Goal: Task Accomplishment & Management: Use online tool/utility

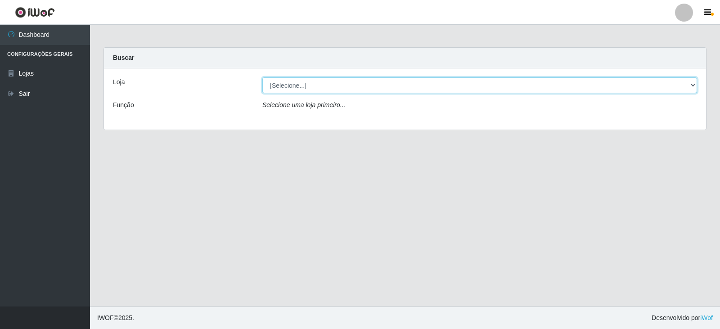
click at [691, 86] on select "[Selecione...] SuperFácil Atacado - [GEOGRAPHIC_DATA]" at bounding box center [479, 85] width 435 height 16
select select "504"
click at [262, 77] on select "[Selecione...] SuperFácil Atacado - [GEOGRAPHIC_DATA]" at bounding box center [479, 85] width 435 height 16
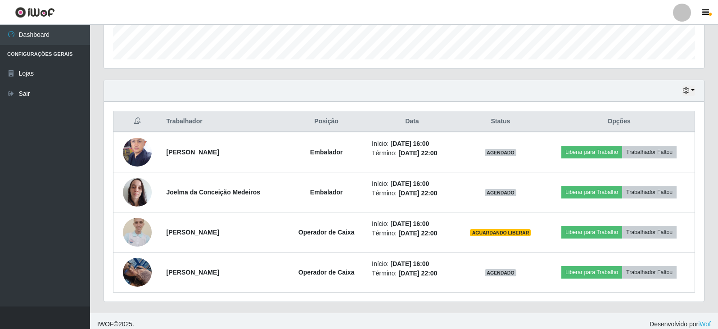
scroll to position [267, 0]
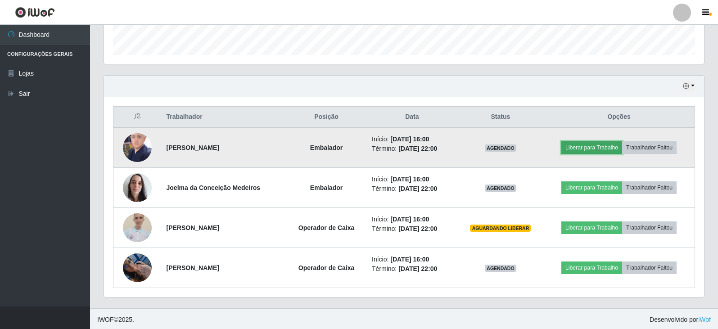
click at [592, 148] on button "Liberar para Trabalho" at bounding box center [591, 147] width 61 height 13
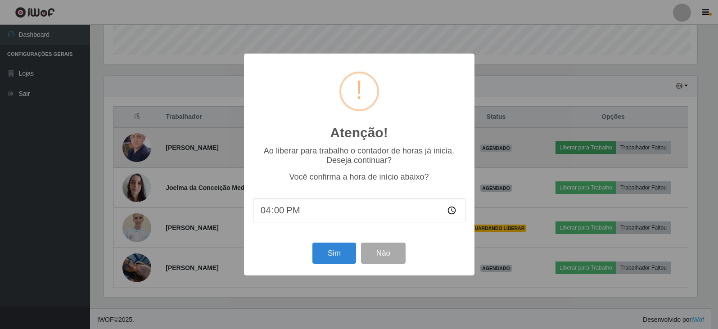
scroll to position [187, 595]
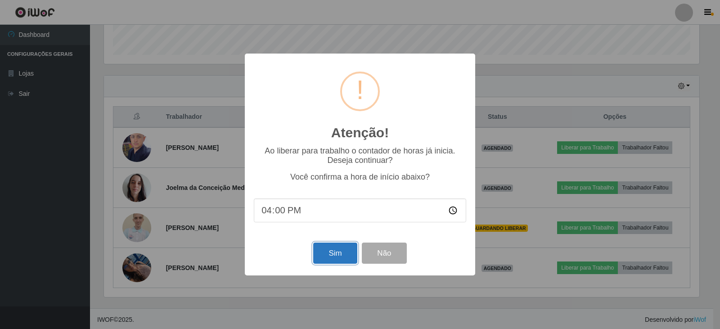
click at [349, 252] on button "Sim" at bounding box center [335, 253] width 44 height 21
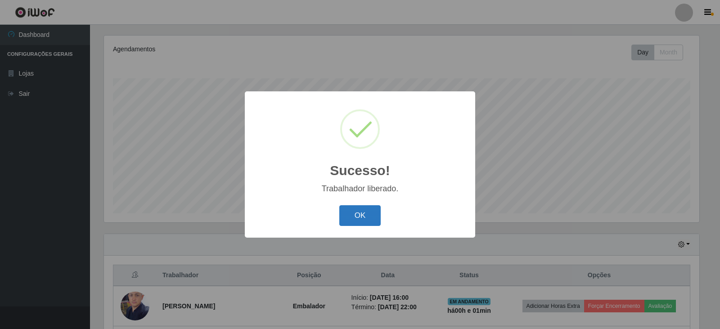
click at [351, 213] on button "OK" at bounding box center [360, 215] width 42 height 21
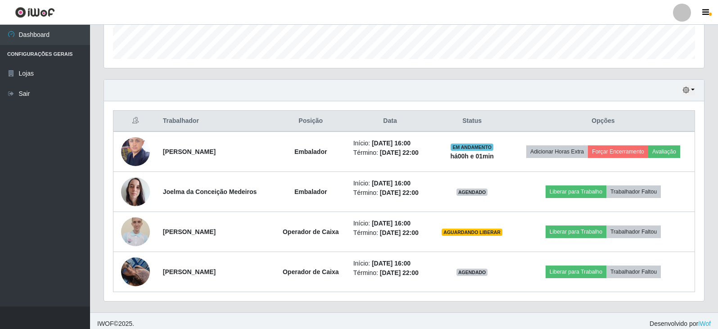
scroll to position [269, 0]
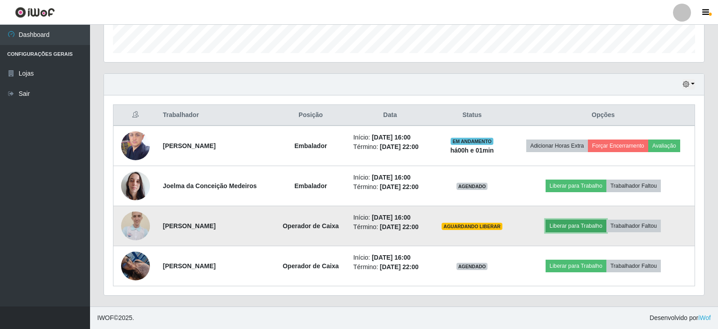
click at [567, 228] on button "Liberar para Trabalho" at bounding box center [575, 226] width 61 height 13
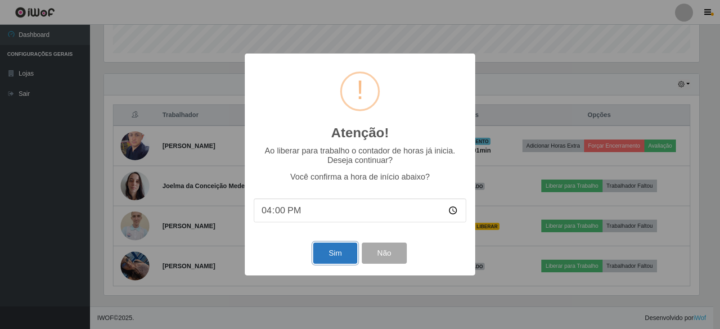
click at [332, 259] on button "Sim" at bounding box center [335, 253] width 44 height 21
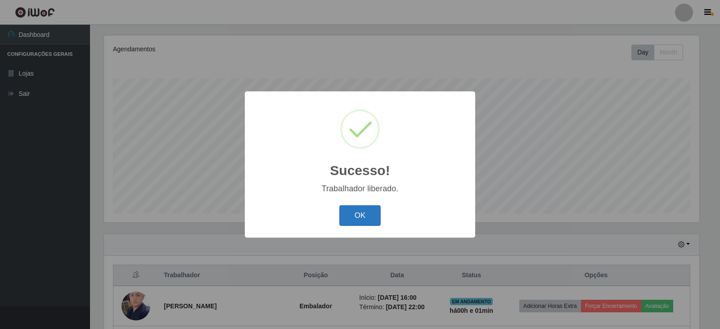
click at [371, 215] on button "OK" at bounding box center [360, 215] width 42 height 21
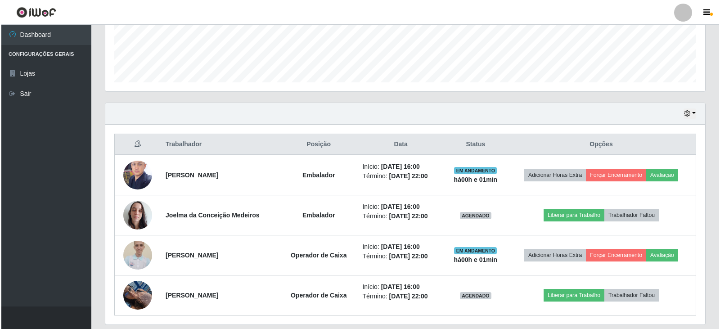
scroll to position [269, 0]
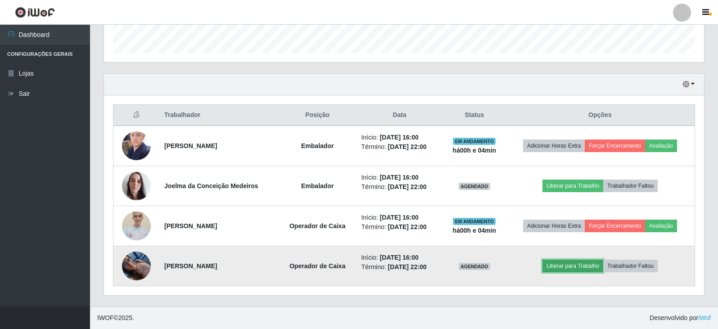
click at [579, 265] on button "Liberar para Trabalho" at bounding box center [572, 266] width 61 height 13
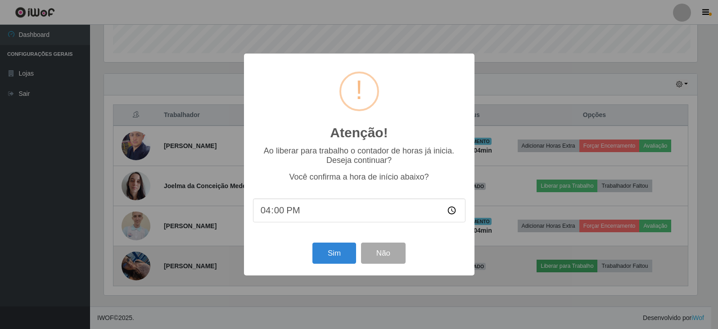
scroll to position [187, 595]
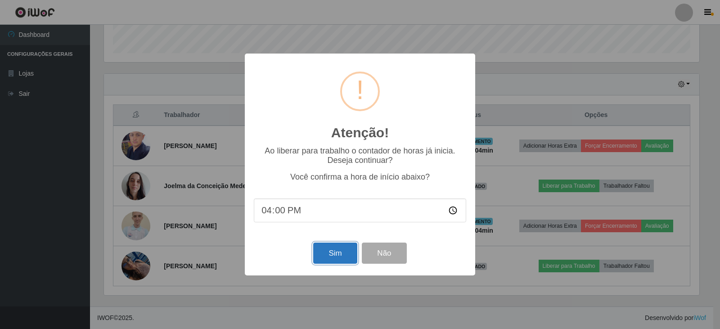
click at [343, 254] on button "Sim" at bounding box center [335, 253] width 44 height 21
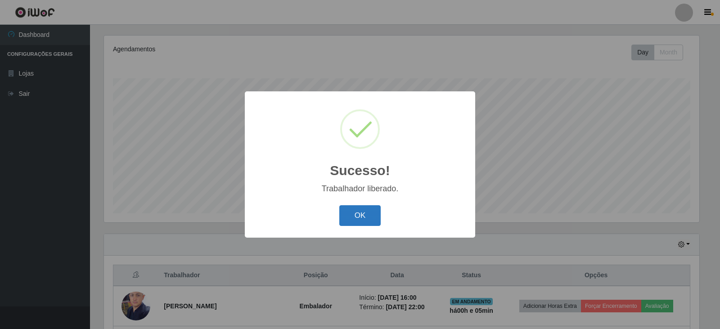
click at [364, 215] on button "OK" at bounding box center [360, 215] width 42 height 21
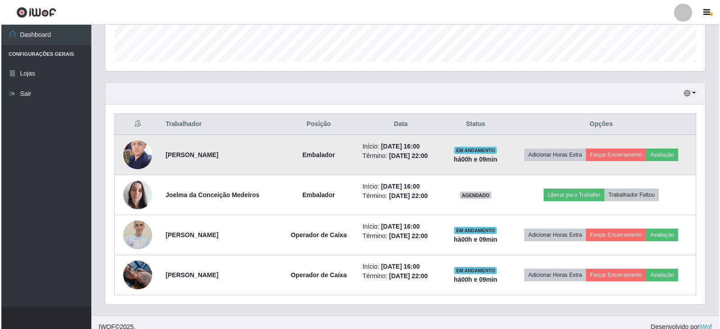
scroll to position [269, 0]
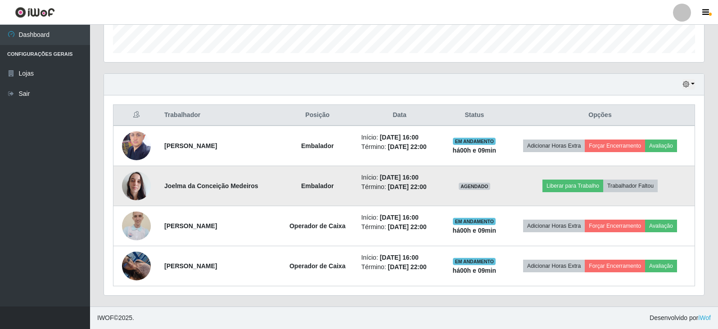
click at [132, 184] on img at bounding box center [136, 186] width 29 height 38
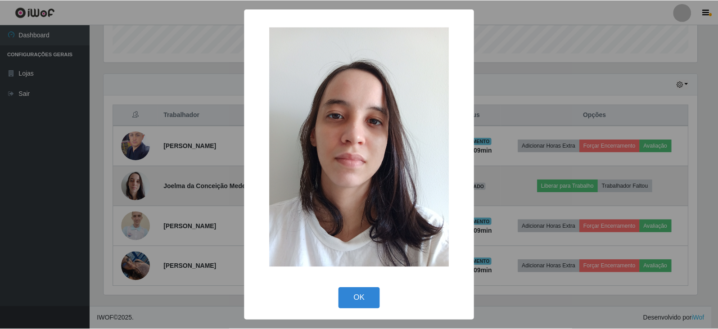
scroll to position [187, 595]
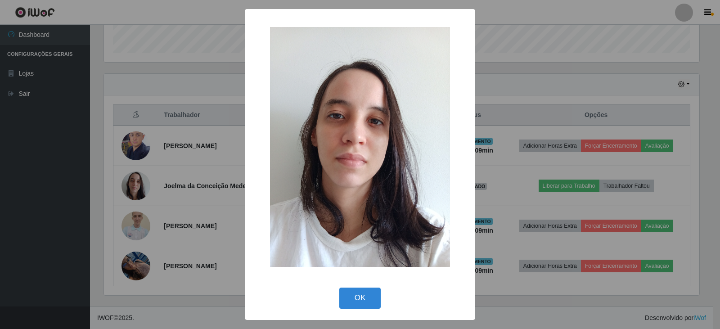
click at [156, 171] on div "× OK Cancel" at bounding box center [360, 164] width 720 height 329
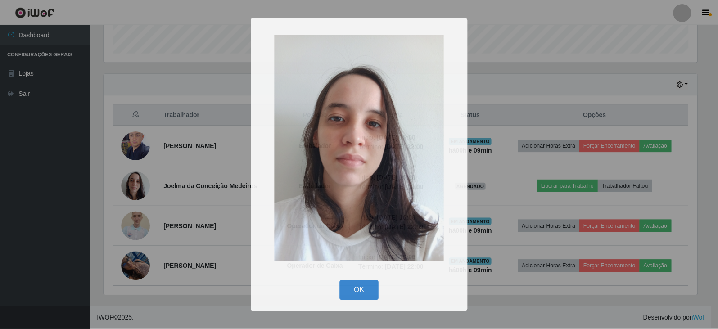
scroll to position [187, 600]
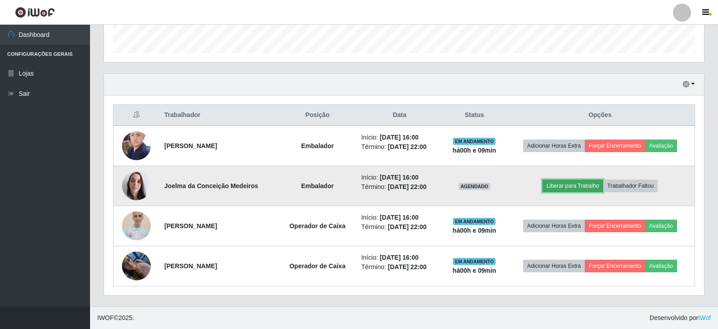
click at [562, 186] on button "Liberar para Trabalho" at bounding box center [572, 186] width 61 height 13
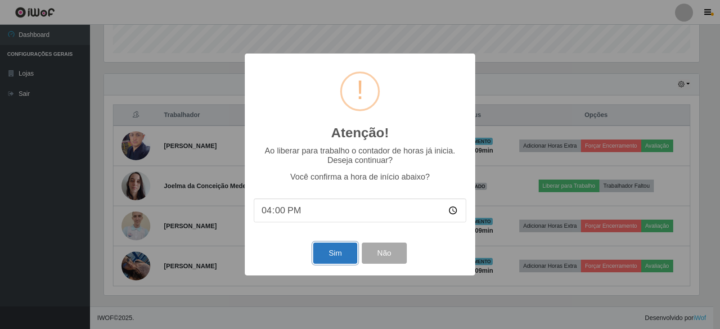
click at [330, 257] on button "Sim" at bounding box center [335, 253] width 44 height 21
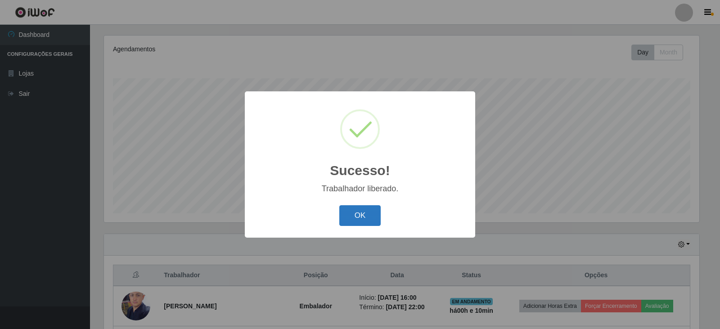
click at [365, 212] on button "OK" at bounding box center [360, 215] width 42 height 21
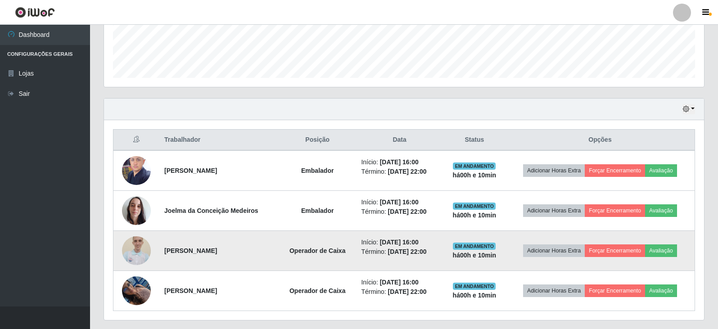
scroll to position [269, 0]
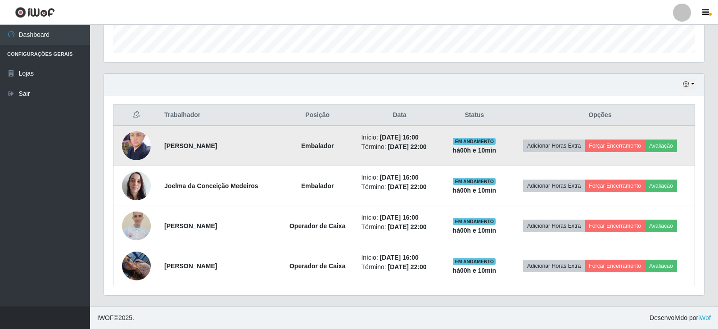
click at [137, 140] on img at bounding box center [136, 145] width 29 height 38
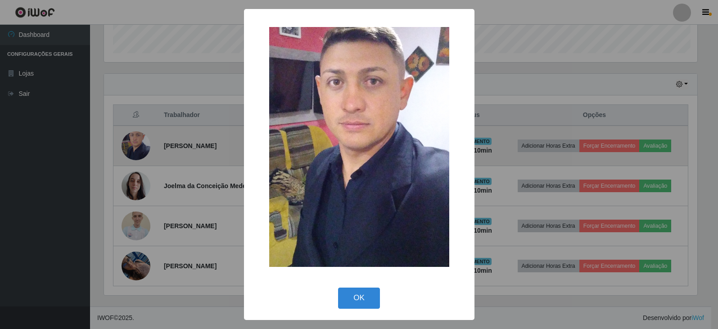
scroll to position [187, 595]
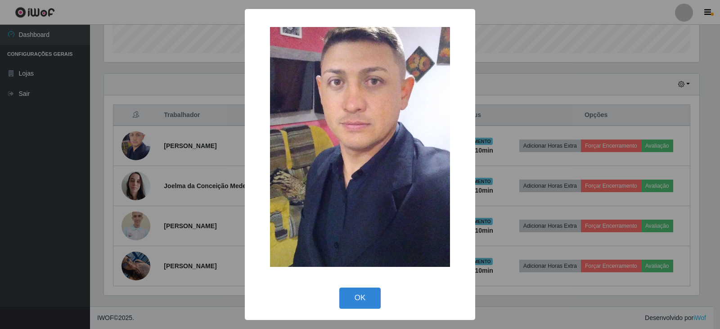
click at [184, 169] on div "× OK Cancel" at bounding box center [360, 164] width 720 height 329
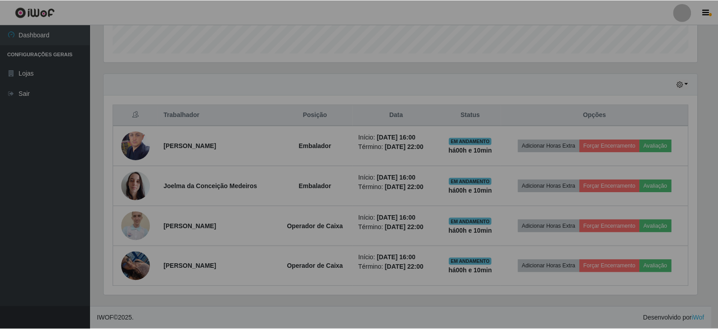
scroll to position [187, 600]
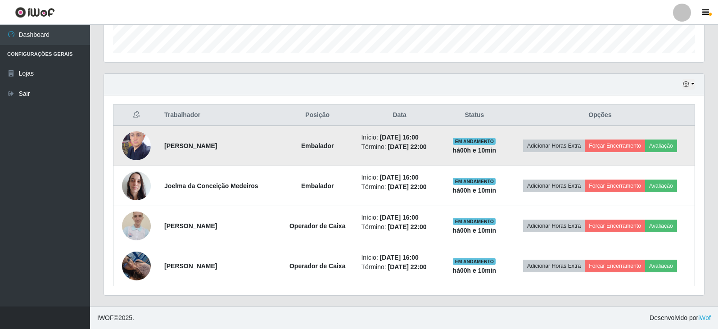
click at [133, 144] on img at bounding box center [136, 145] width 29 height 38
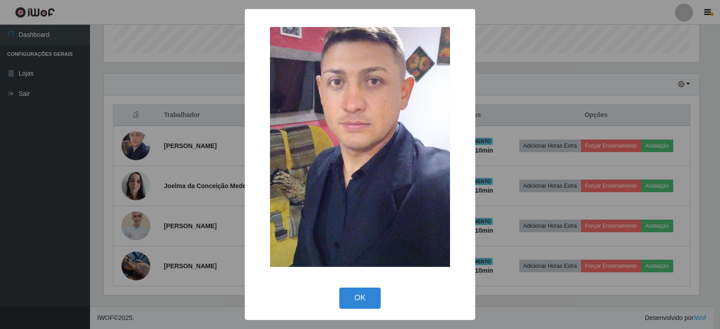
click at [162, 156] on div "× OK Cancel" at bounding box center [360, 164] width 720 height 329
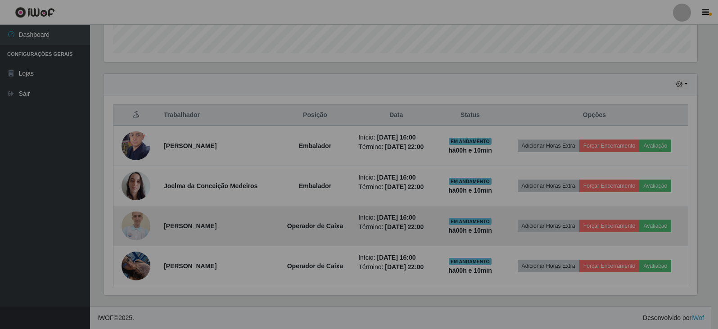
scroll to position [187, 600]
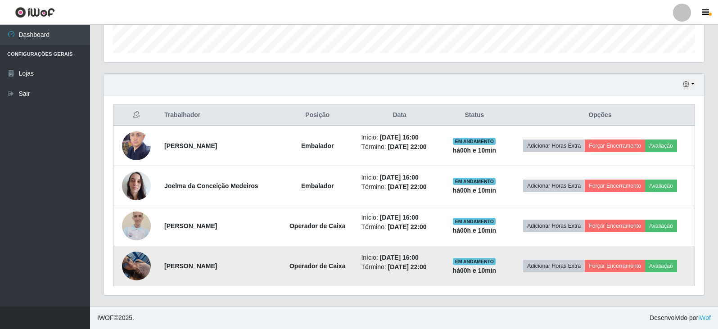
click at [140, 263] on img at bounding box center [136, 266] width 29 height 38
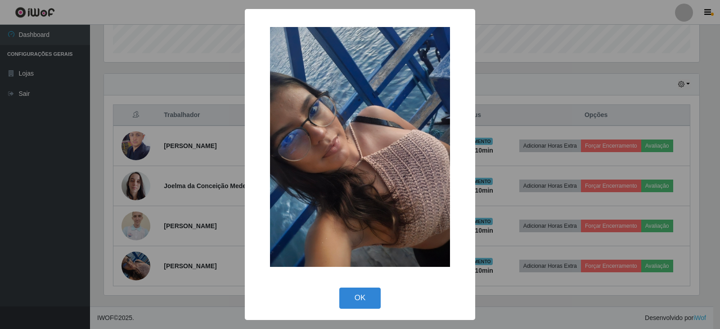
click at [160, 234] on div "× OK Cancel" at bounding box center [360, 164] width 720 height 329
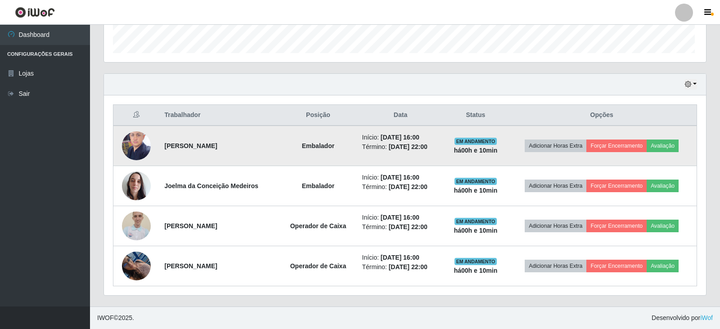
scroll to position [187, 600]
click at [135, 144] on img at bounding box center [136, 145] width 29 height 38
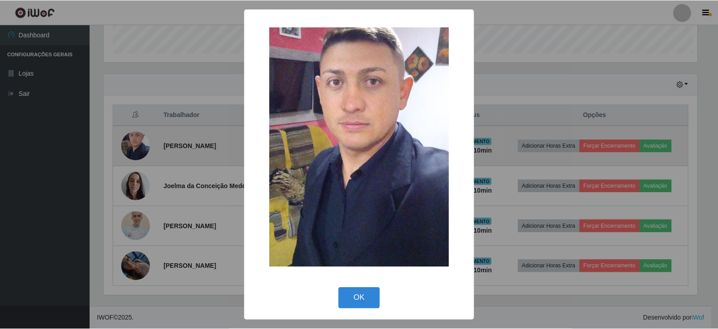
scroll to position [187, 595]
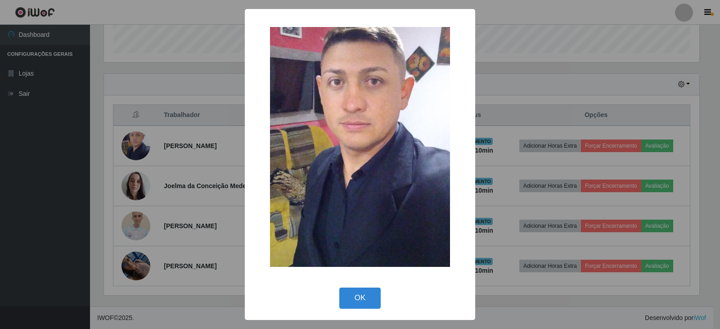
click at [198, 160] on div "× OK Cancel" at bounding box center [360, 164] width 720 height 329
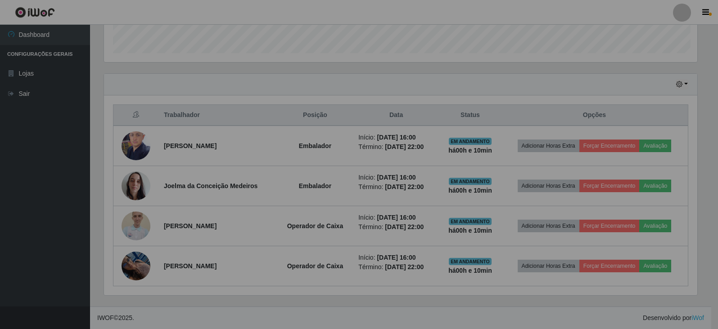
scroll to position [0, 0]
